Goal: Find specific page/section: Find specific page/section

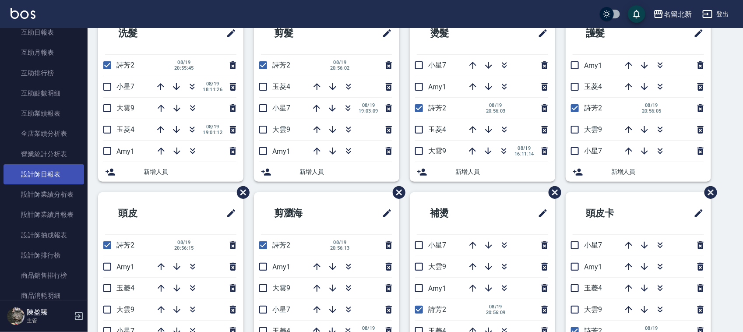
scroll to position [383, 0]
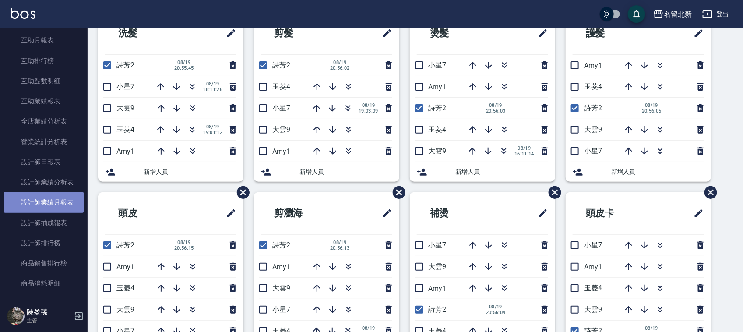
click at [64, 201] on link "設計師業績月報表" at bounding box center [44, 202] width 81 height 20
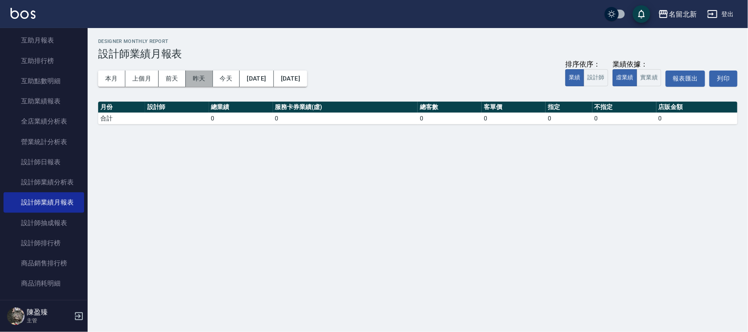
click at [195, 79] on button "昨天" at bounding box center [199, 79] width 27 height 16
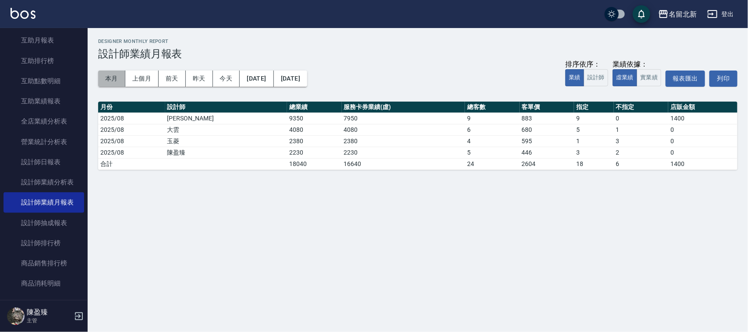
click at [110, 75] on button "本月" at bounding box center [111, 79] width 27 height 16
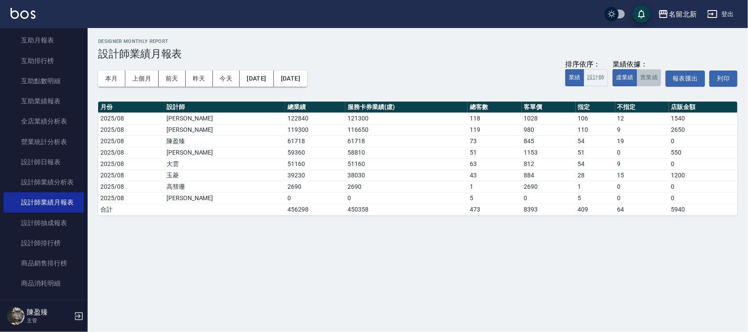
click at [655, 80] on button "實業績" at bounding box center [648, 77] width 25 height 17
click at [622, 75] on button "虛業績" at bounding box center [624, 77] width 25 height 17
click at [49, 222] on link "設計師抽成報表" at bounding box center [44, 223] width 81 height 20
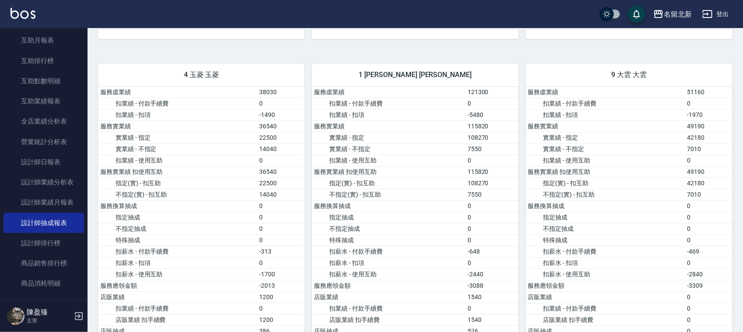
scroll to position [1150, 0]
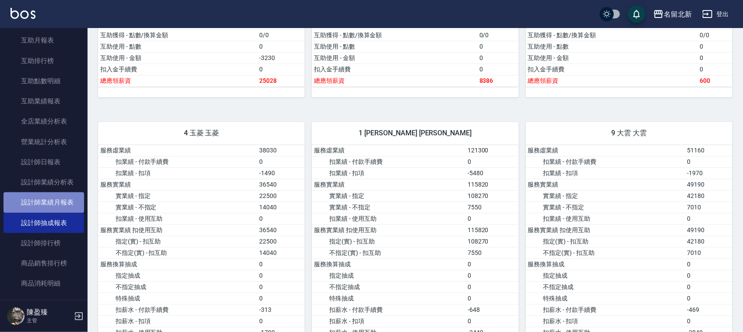
click at [65, 198] on link "設計師業績月報表" at bounding box center [44, 202] width 81 height 20
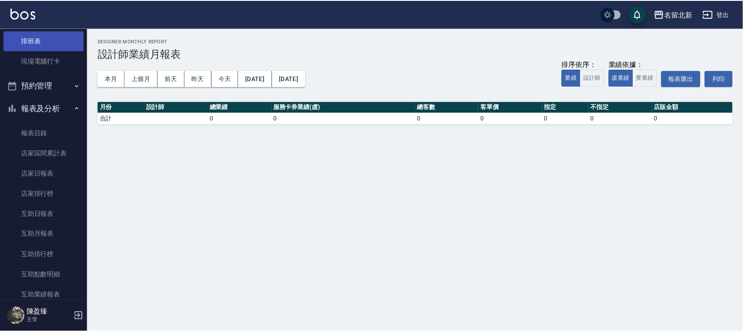
scroll to position [164, 0]
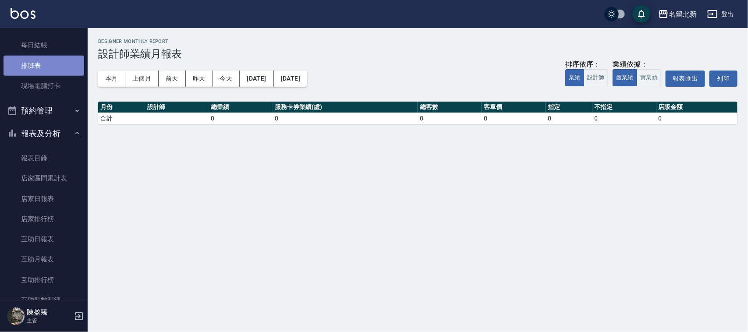
click at [62, 65] on link "排班表" at bounding box center [44, 66] width 81 height 20
